Goal: Information Seeking & Learning: Learn about a topic

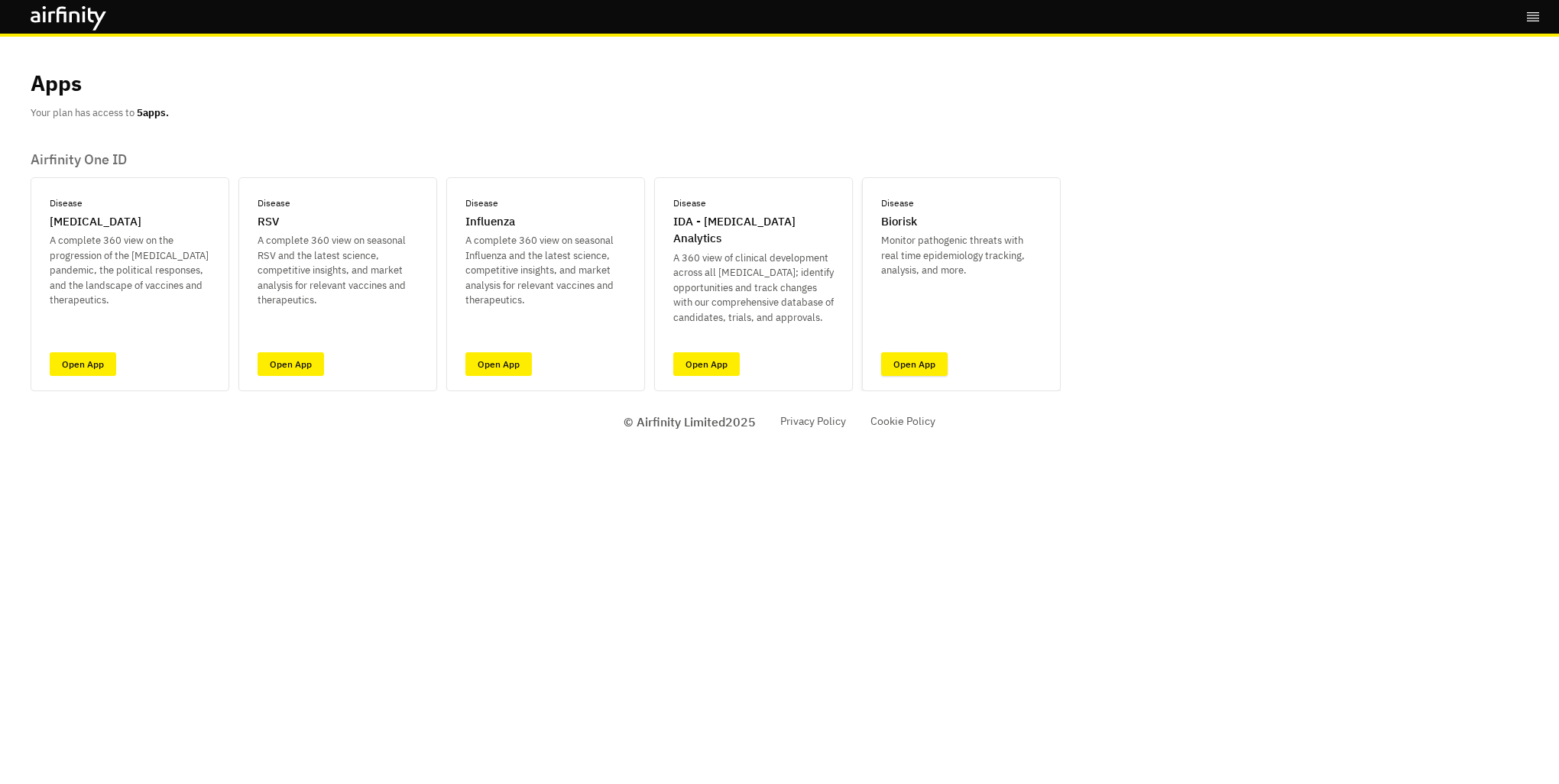
click at [934, 353] on link "Open App" at bounding box center [914, 364] width 66 height 23
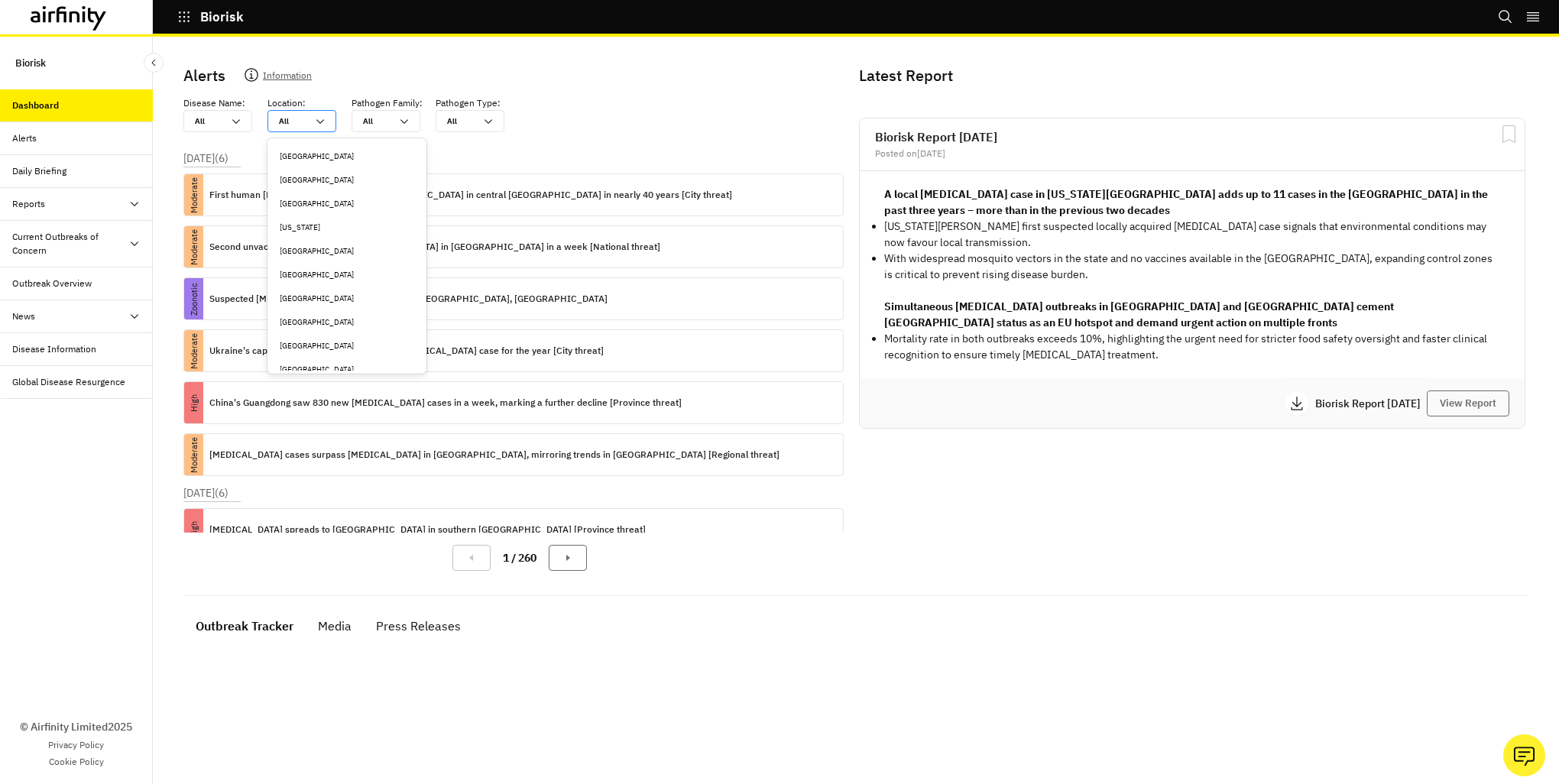
click at [297, 122] on div at bounding box center [293, 121] width 27 height 15
click at [333, 258] on div "[GEOGRAPHIC_DATA]" at bounding box center [347, 260] width 135 height 11
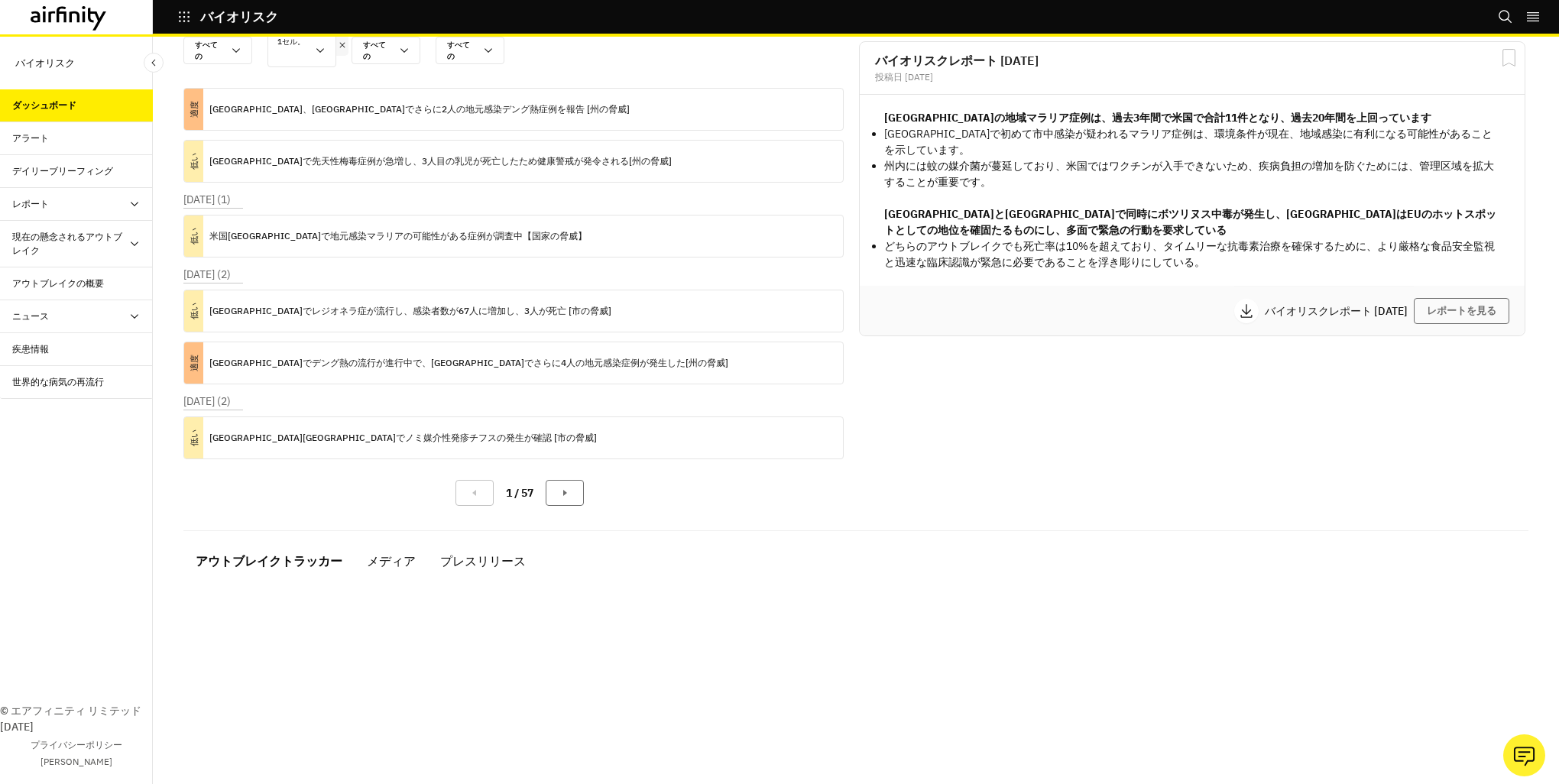
scroll to position [281, 0]
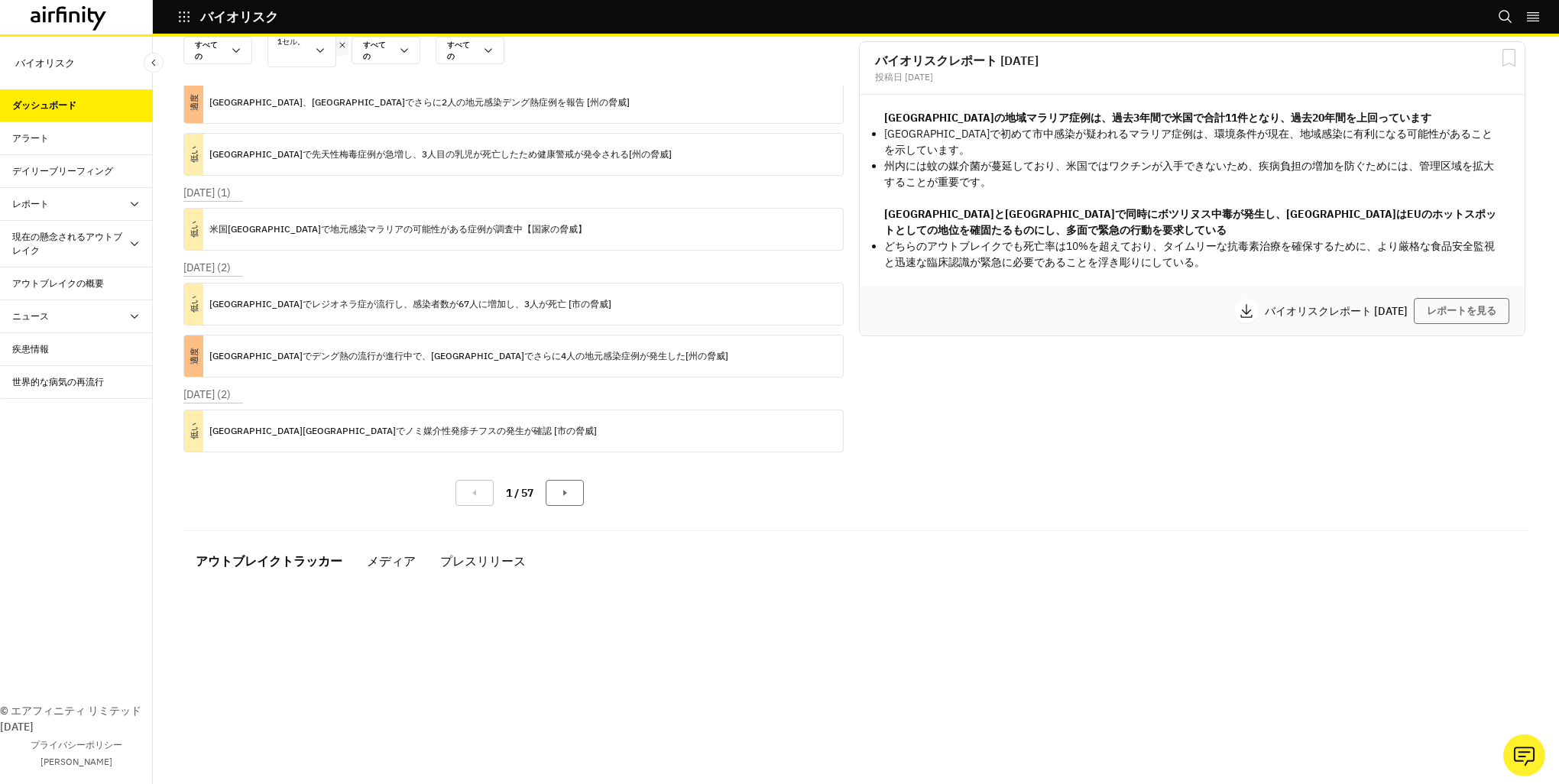
click at [82, 246] on div "現在の懸念されるアウトブレイク" at bounding box center [70, 244] width 116 height 27
click at [63, 286] on div "鳥インフルエンザ" at bounding box center [61, 283] width 73 height 14
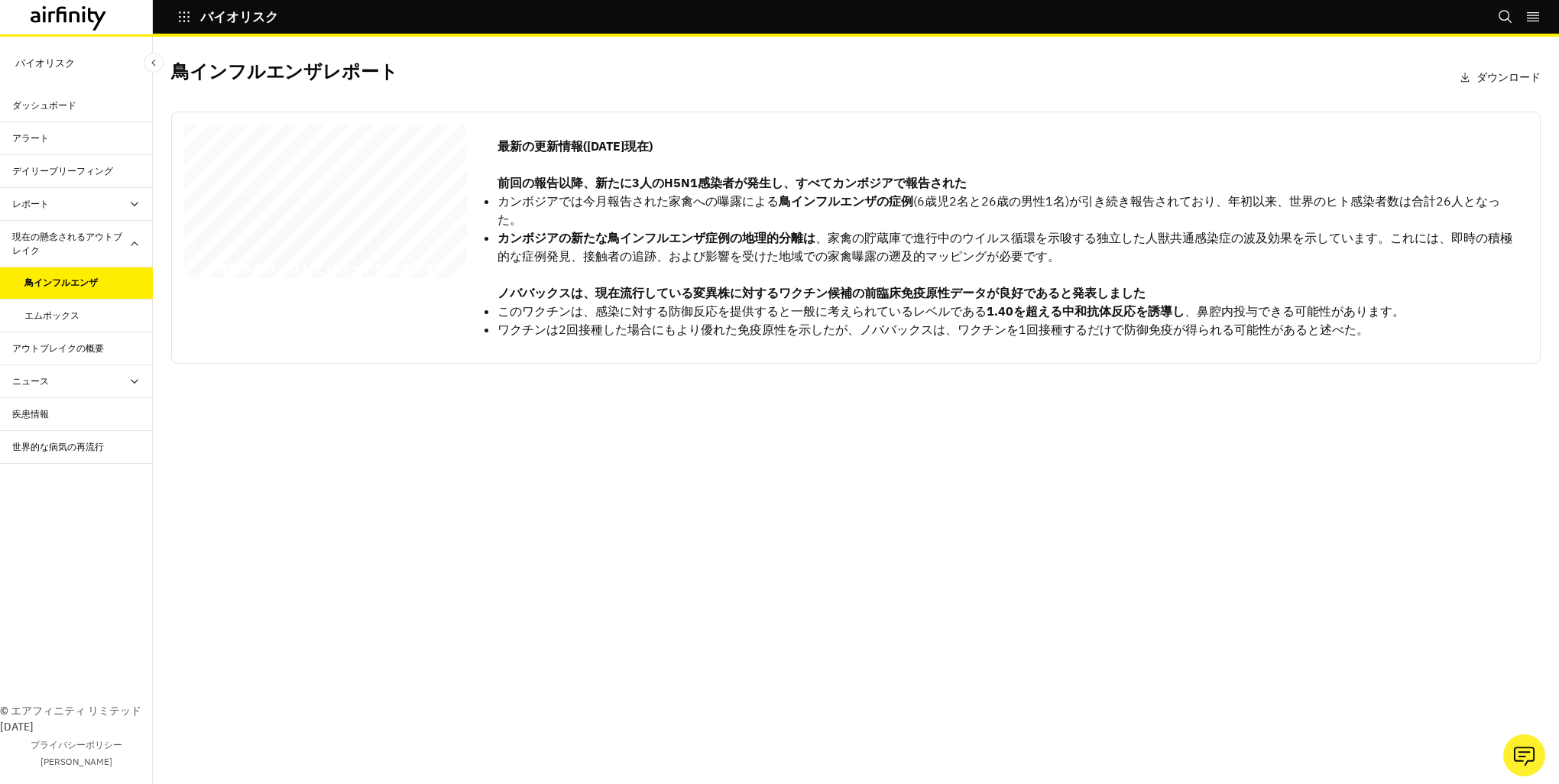
click at [309, 226] on div "鳥インフルエンザレポート 2025年8月7日 © 2025年 エアフィニティ – プライベート&カンパニー 最終更新日:6月4日 2025 このAirfini…" at bounding box center [325, 203] width 282 height 159
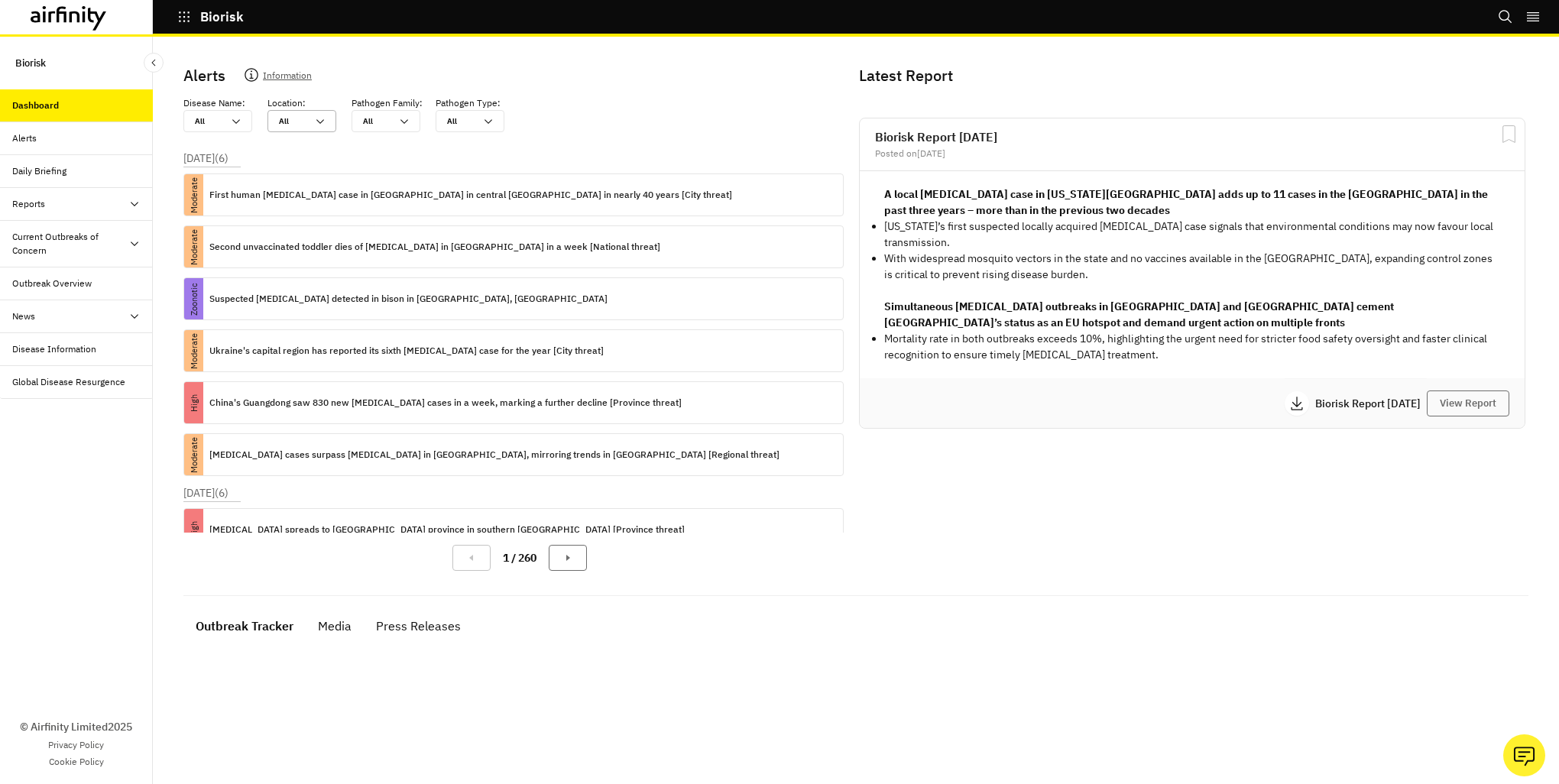
click at [289, 119] on div at bounding box center [293, 121] width 27 height 15
click at [90, 286] on div "Outbreak Overview" at bounding box center [52, 283] width 80 height 14
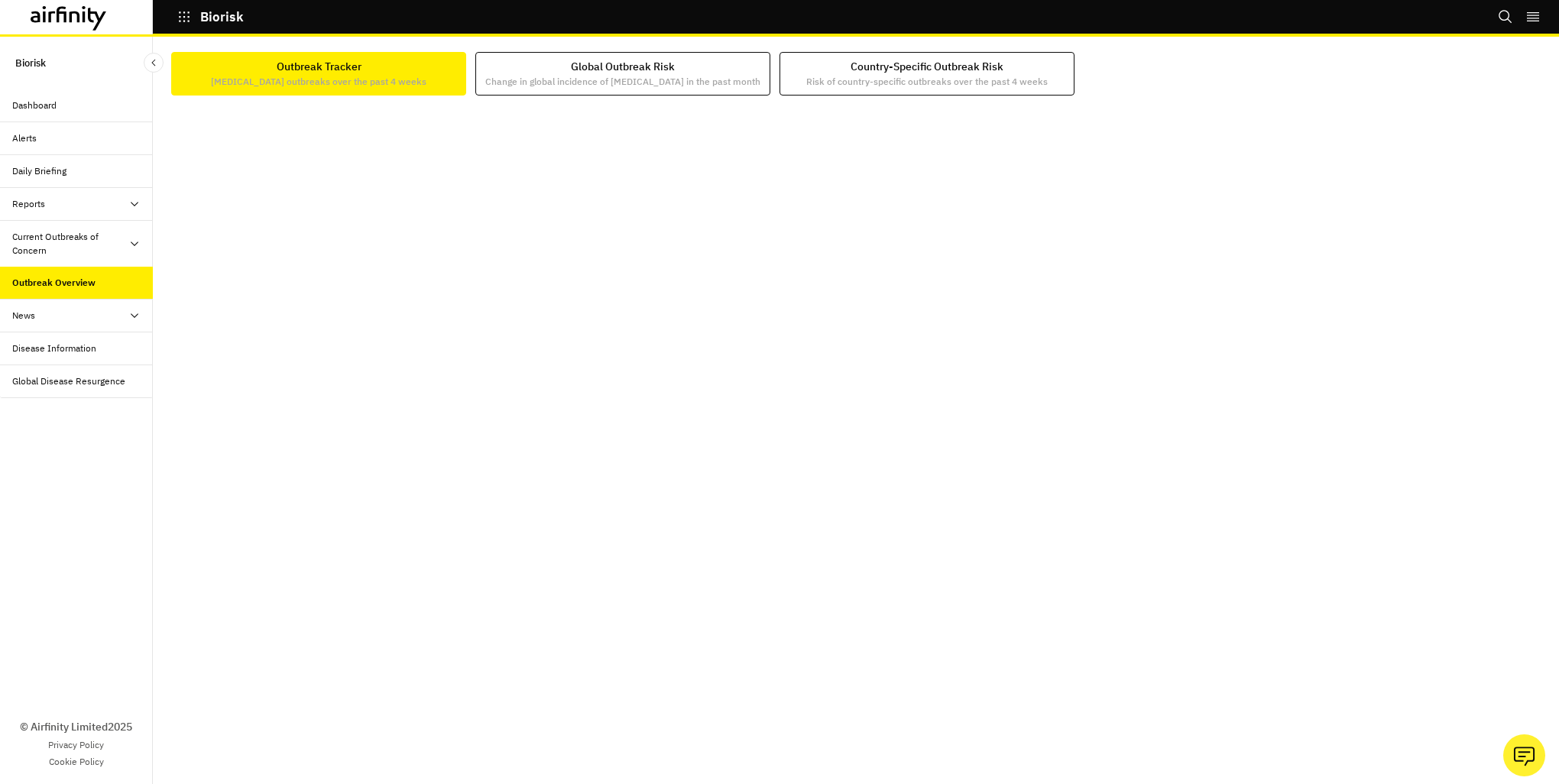
click at [107, 249] on div "Current Outbreaks of Concern" at bounding box center [70, 244] width 116 height 27
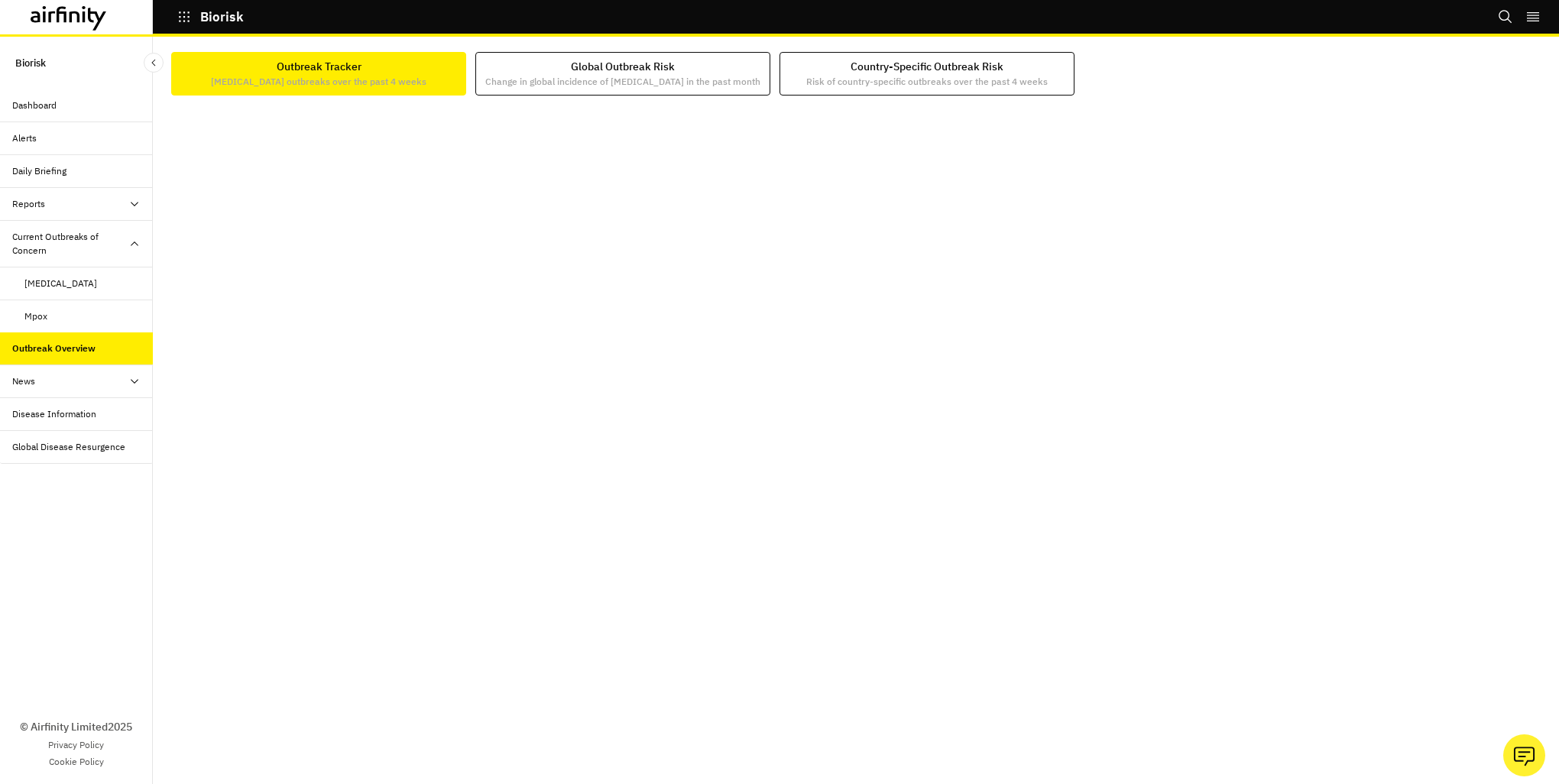
click at [48, 316] on div "Mpox" at bounding box center [88, 316] width 128 height 14
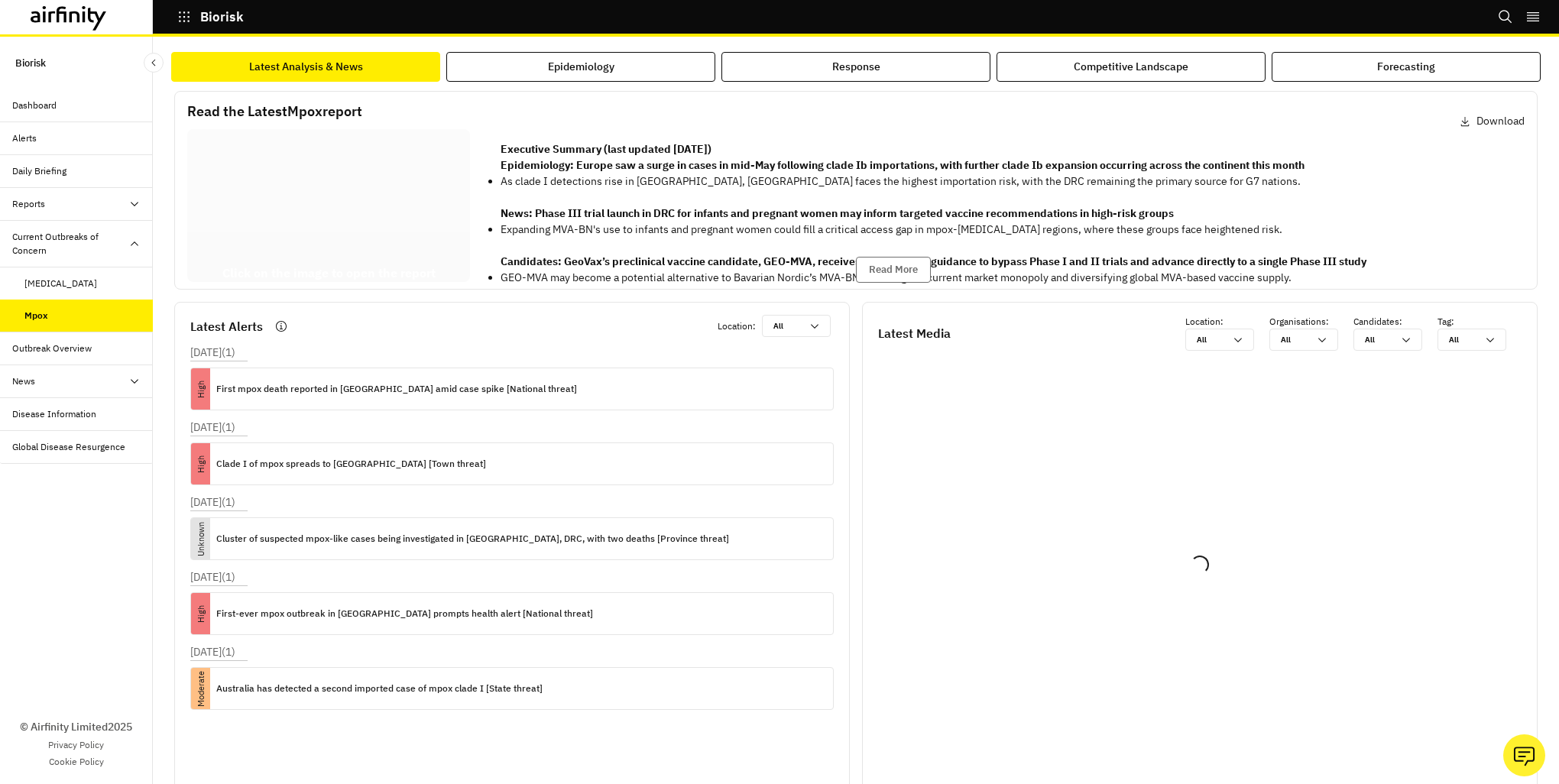
click at [283, 177] on div at bounding box center [328, 205] width 282 height 152
